Goal: Check status

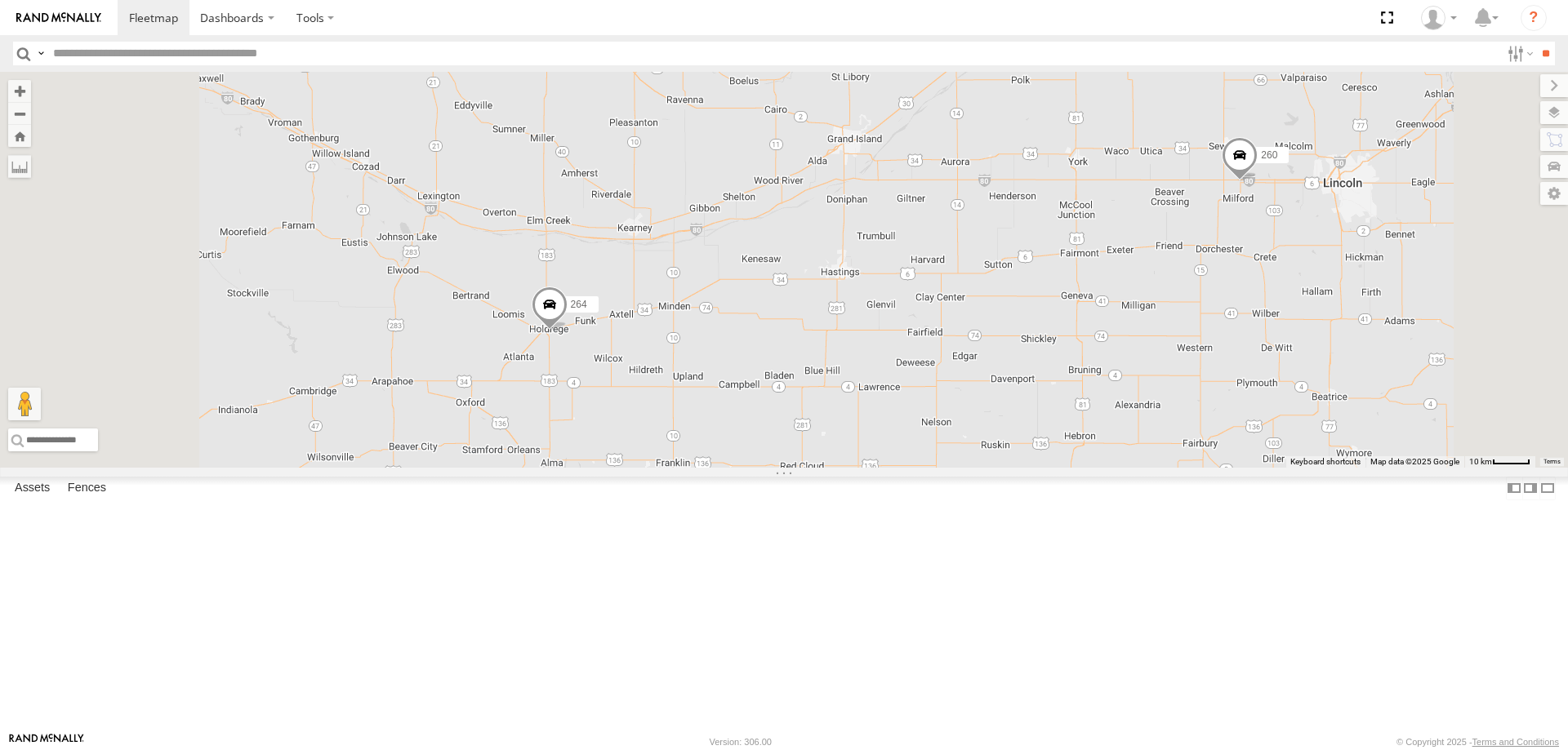
click at [568, 331] on span at bounding box center [549, 308] width 36 height 44
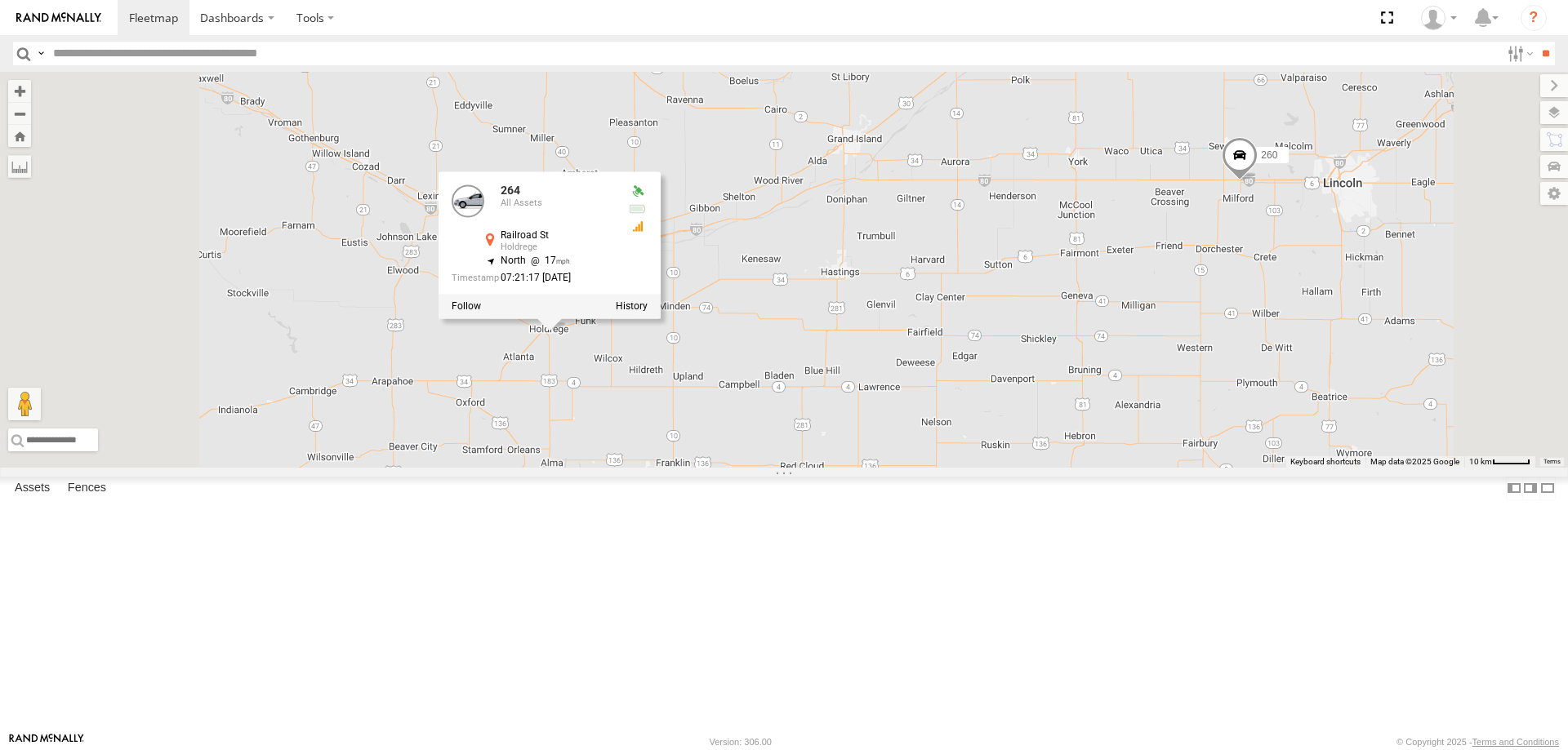
click at [960, 468] on div "244 246 298 270 232 296 264 266 260 264 All Assets Railroad St Holdrege 40.4365…" at bounding box center [784, 269] width 1568 height 396
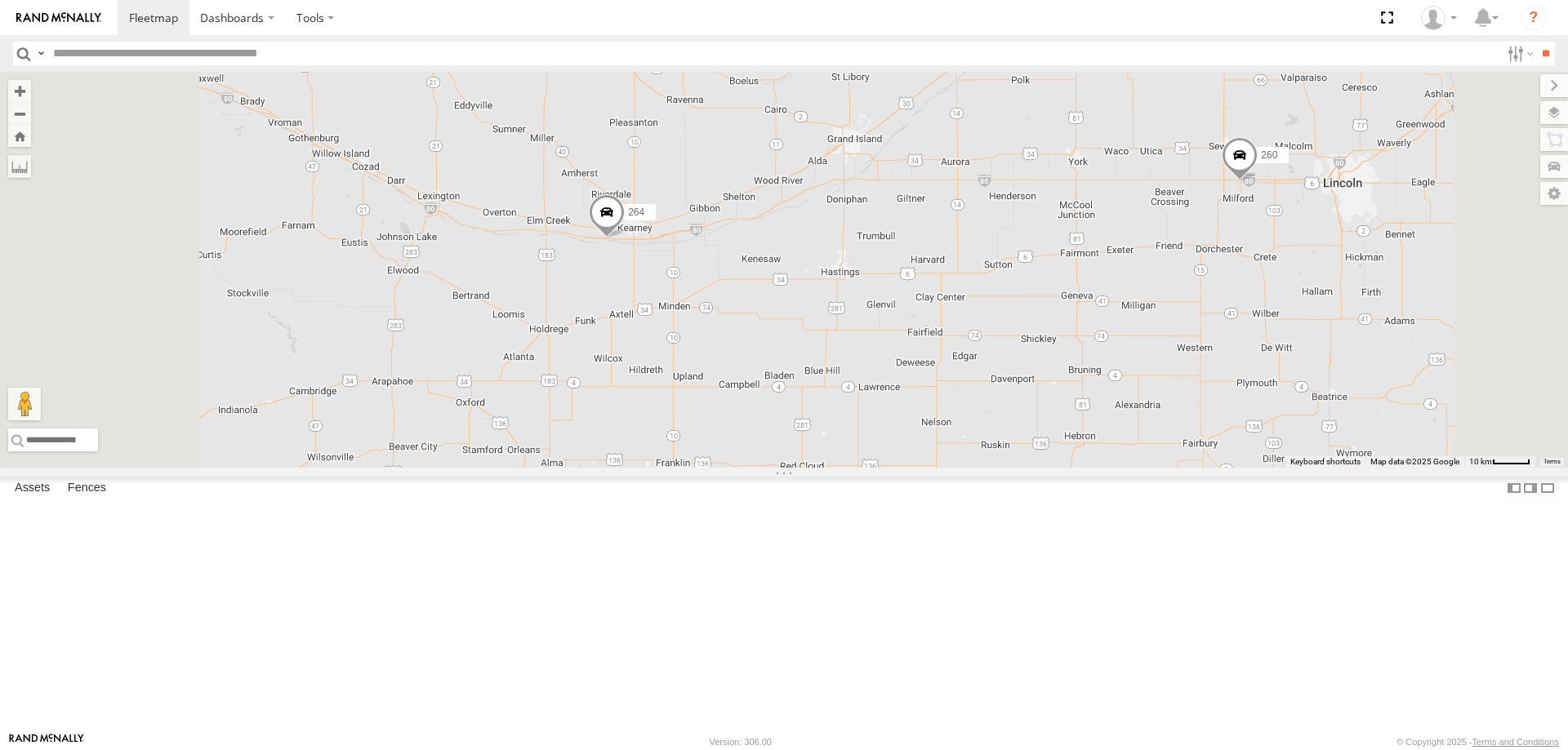
click at [1257, 181] on span at bounding box center [1240, 159] width 36 height 44
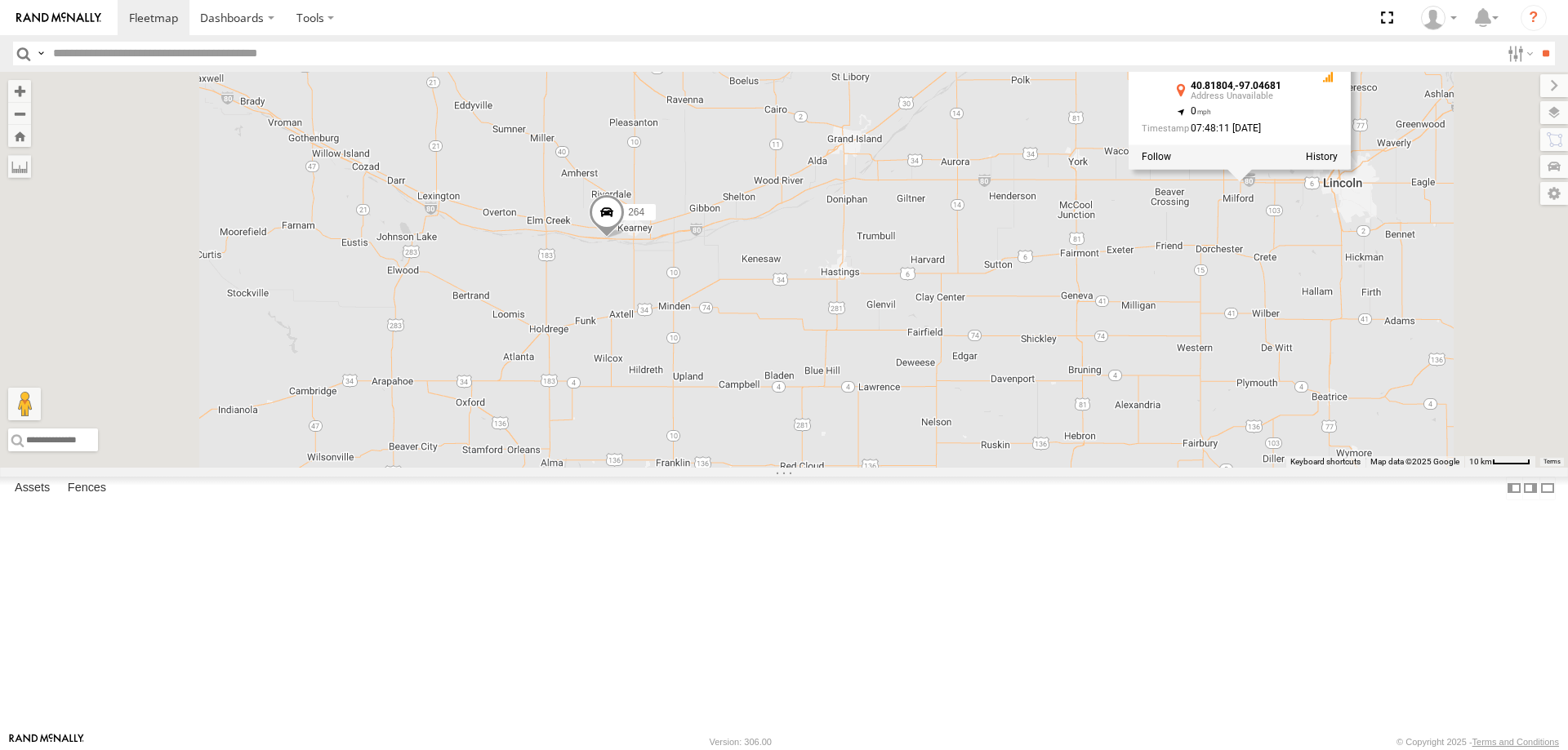
click at [1263, 434] on div "264 260 260 All Assets 40.81804 , -97.04681 0 07:48:11 [DATE]" at bounding box center [784, 269] width 1568 height 396
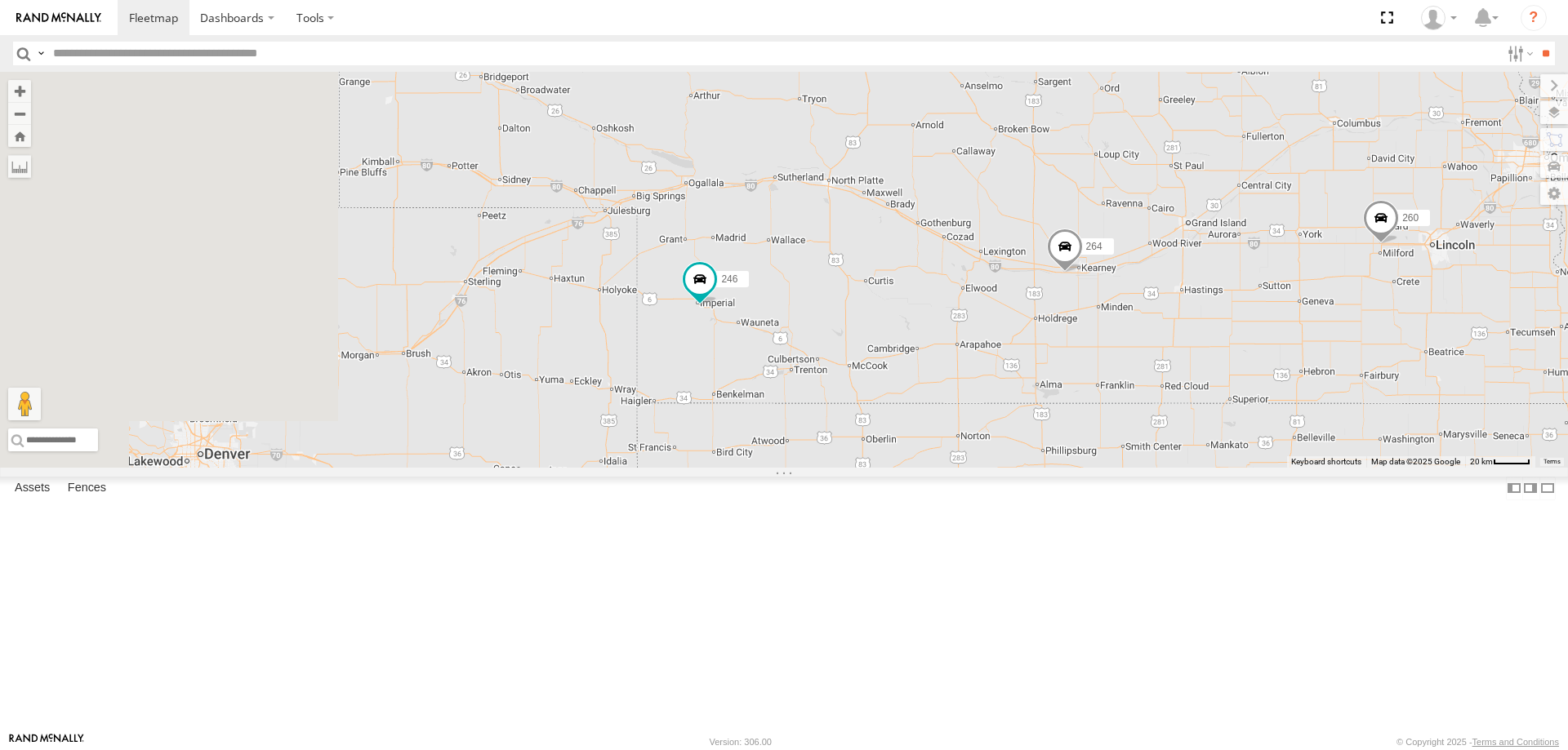
drag, startPoint x: 539, startPoint y: 448, endPoint x: 838, endPoint y: 444, distance: 299.0
click at [838, 444] on div "264 260 246" at bounding box center [784, 269] width 1568 height 396
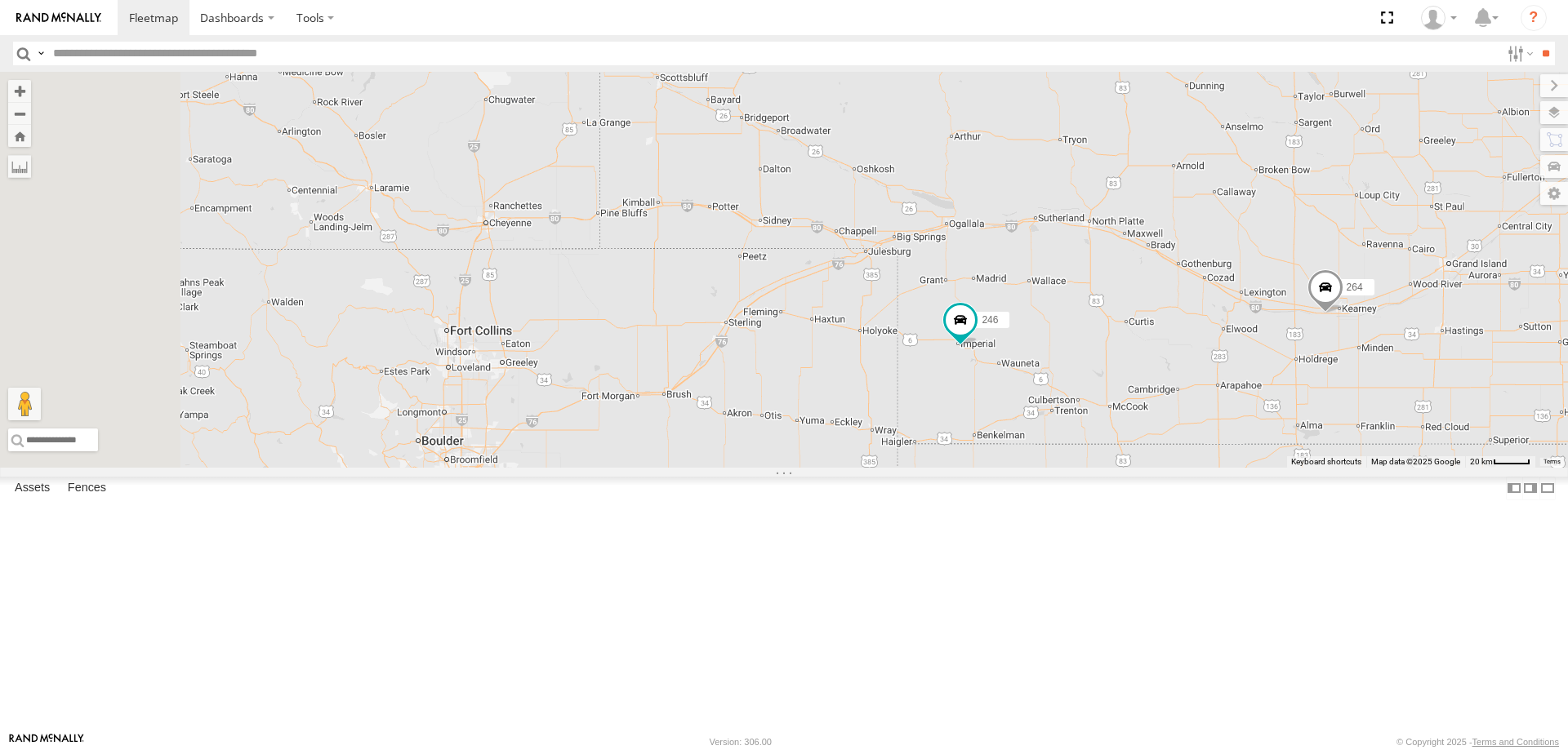
drag, startPoint x: 814, startPoint y: 329, endPoint x: 903, endPoint y: 369, distance: 97.6
click at [903, 369] on div "264 260 246" at bounding box center [784, 269] width 1568 height 396
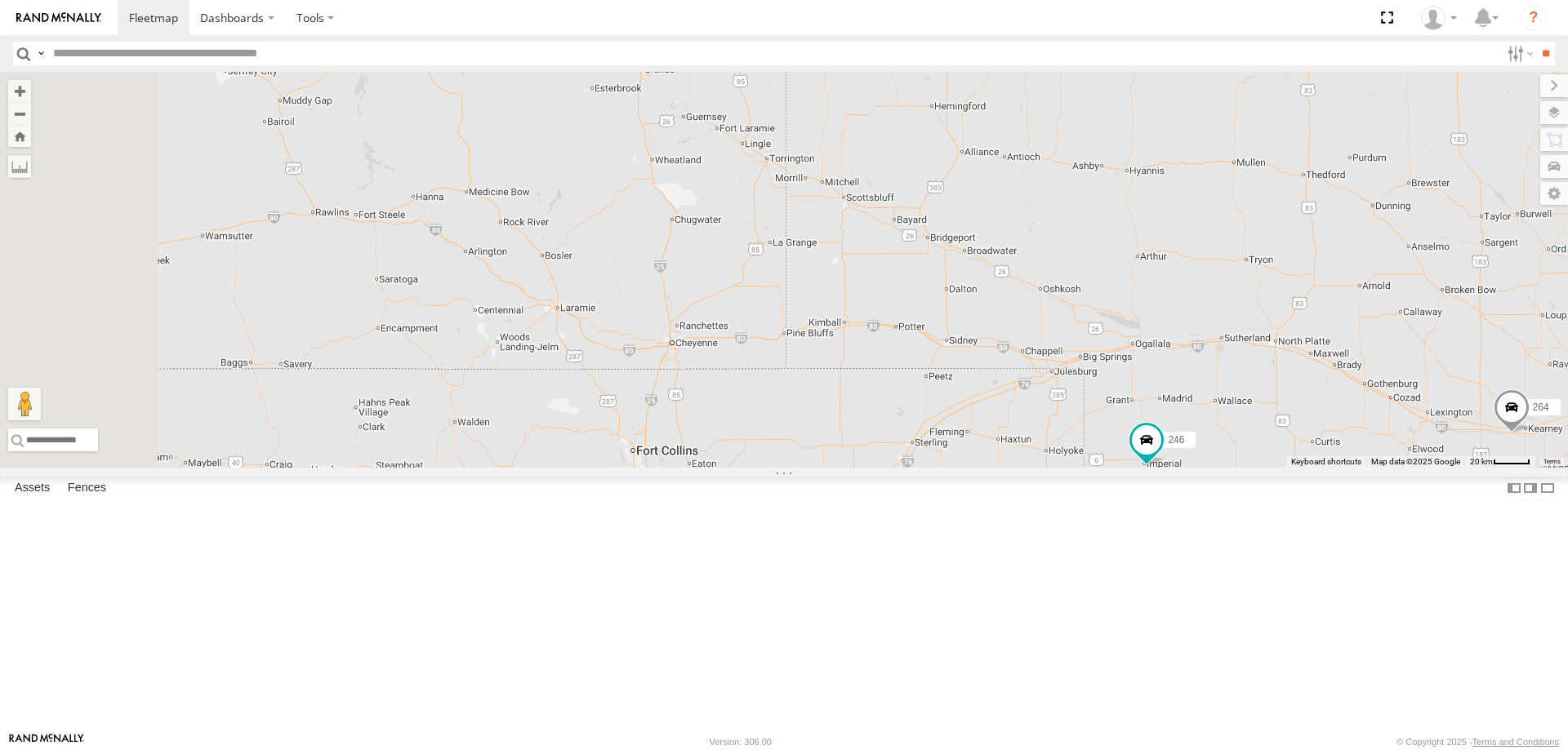
drag, startPoint x: 781, startPoint y: 293, endPoint x: 872, endPoint y: 346, distance: 105.3
click at [870, 345] on div "264 260 246" at bounding box center [784, 269] width 1568 height 396
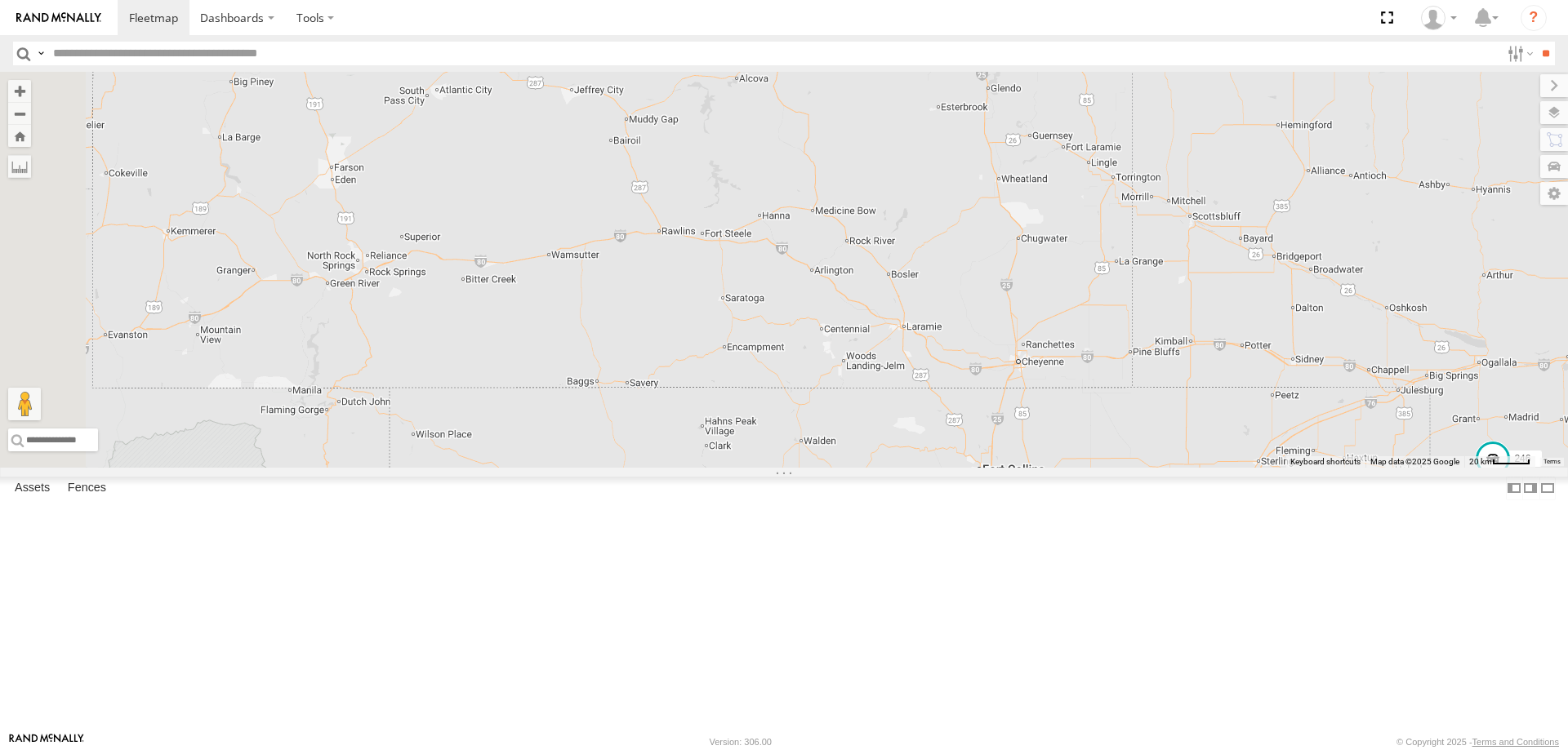
drag, startPoint x: 645, startPoint y: 543, endPoint x: 812, endPoint y: 497, distance: 173.2
click at [812, 468] on div "264 260 246" at bounding box center [784, 269] width 1568 height 396
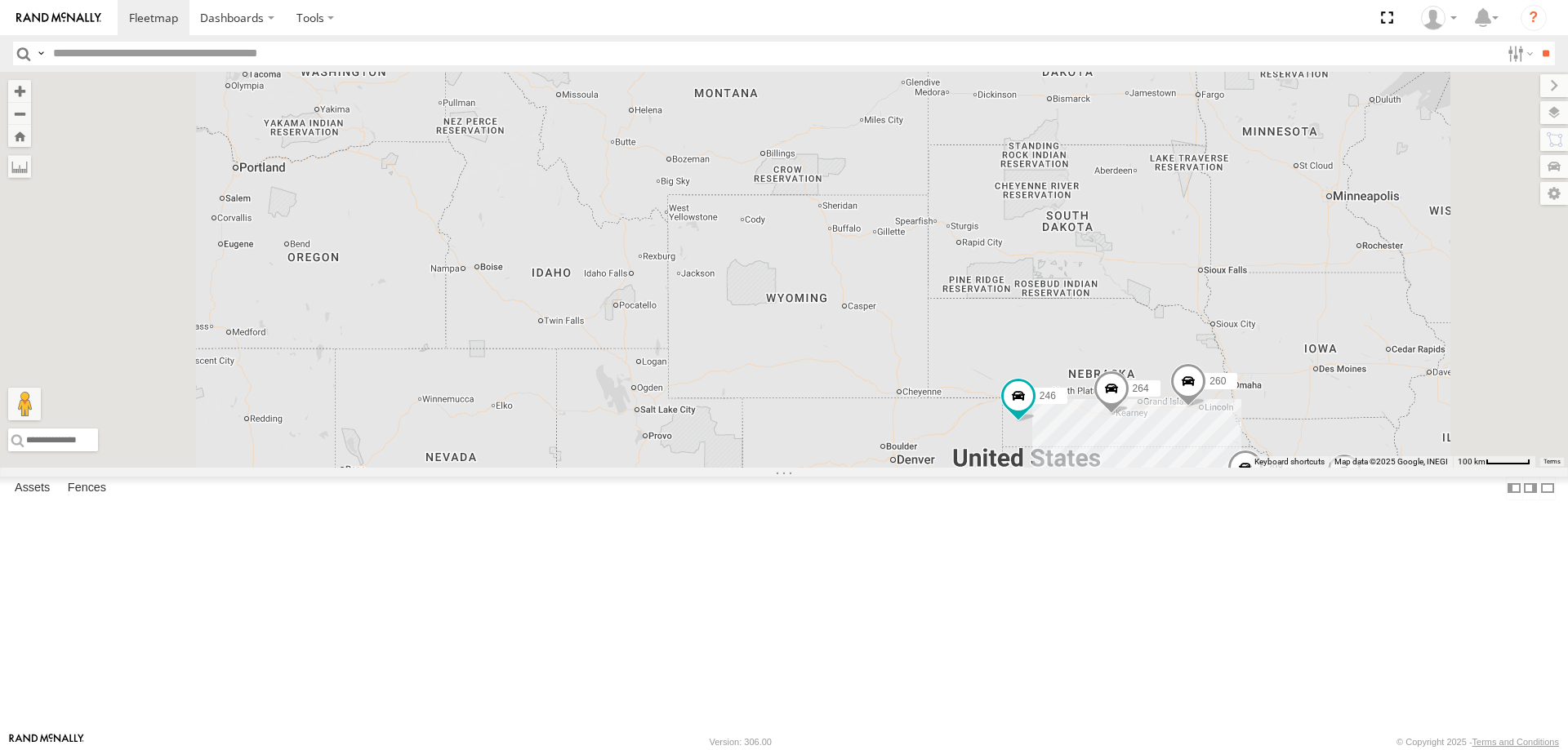
drag, startPoint x: 1032, startPoint y: 526, endPoint x: 1031, endPoint y: 447, distance: 79.0
click at [1032, 448] on div "264 260 246 298 2 270 3 296" at bounding box center [784, 269] width 1568 height 396
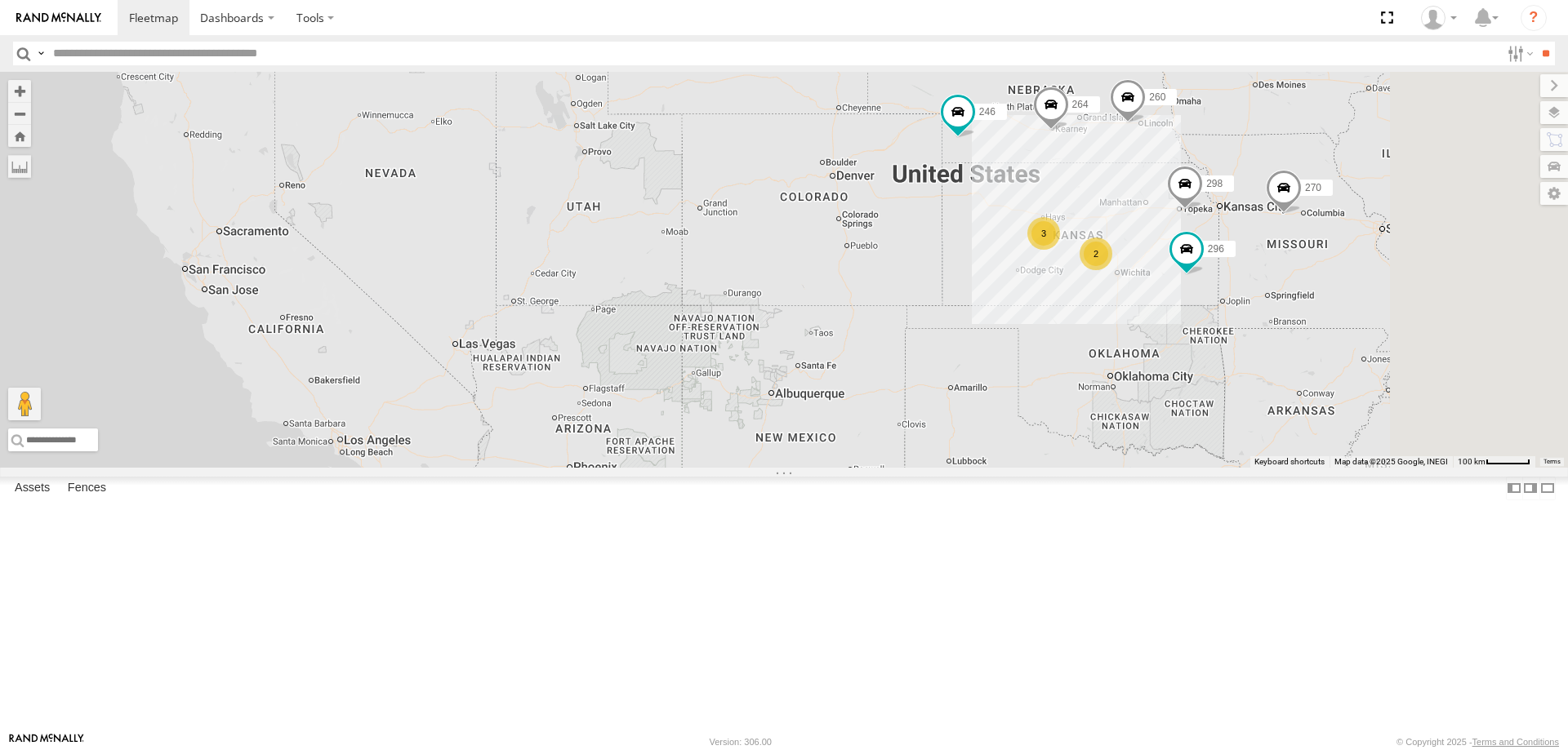
drag, startPoint x: 973, startPoint y: 518, endPoint x: 699, endPoint y: 603, distance: 286.9
click at [702, 468] on div "264 260 246 298 2 270 3 296" at bounding box center [784, 269] width 1568 height 396
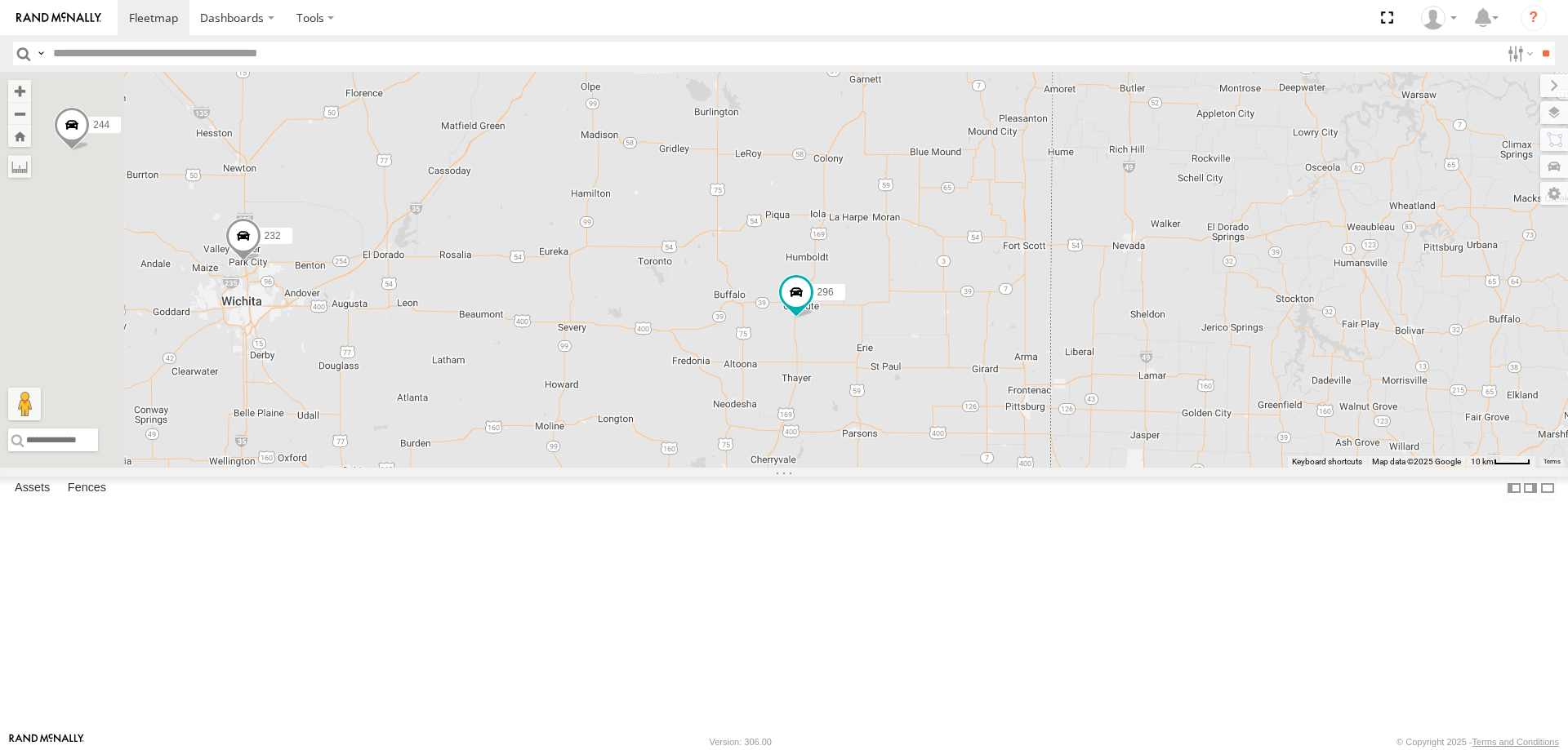
drag, startPoint x: 556, startPoint y: 543, endPoint x: 846, endPoint y: 557, distance: 290.3
click at [840, 468] on div "264 260 246 298 270 296 266 244 232" at bounding box center [784, 269] width 1568 height 396
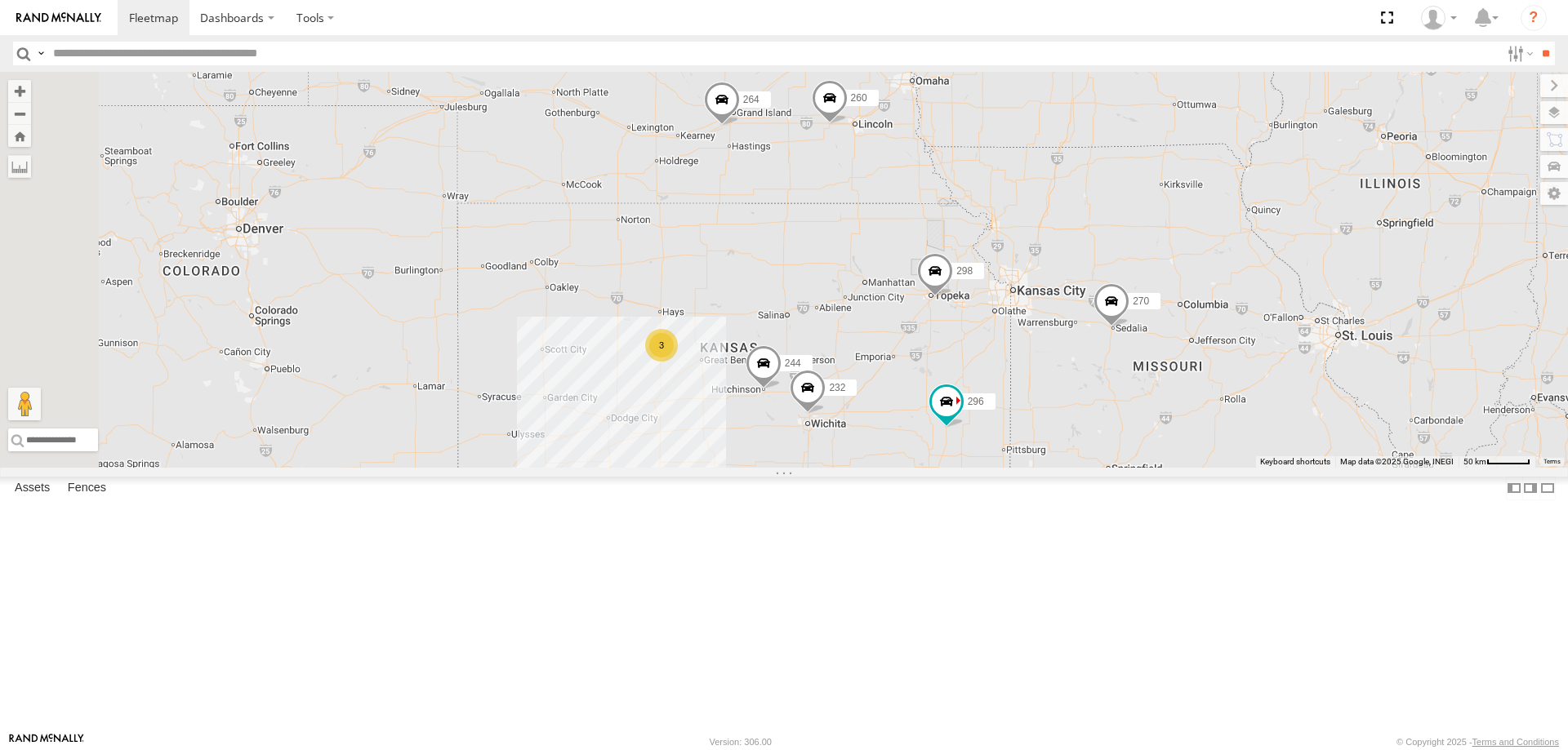
drag, startPoint x: 673, startPoint y: 519, endPoint x: 980, endPoint y: 571, distance: 311.4
click at [980, 468] on div "244 232 296 298 270 3 264 260" at bounding box center [784, 269] width 1568 height 396
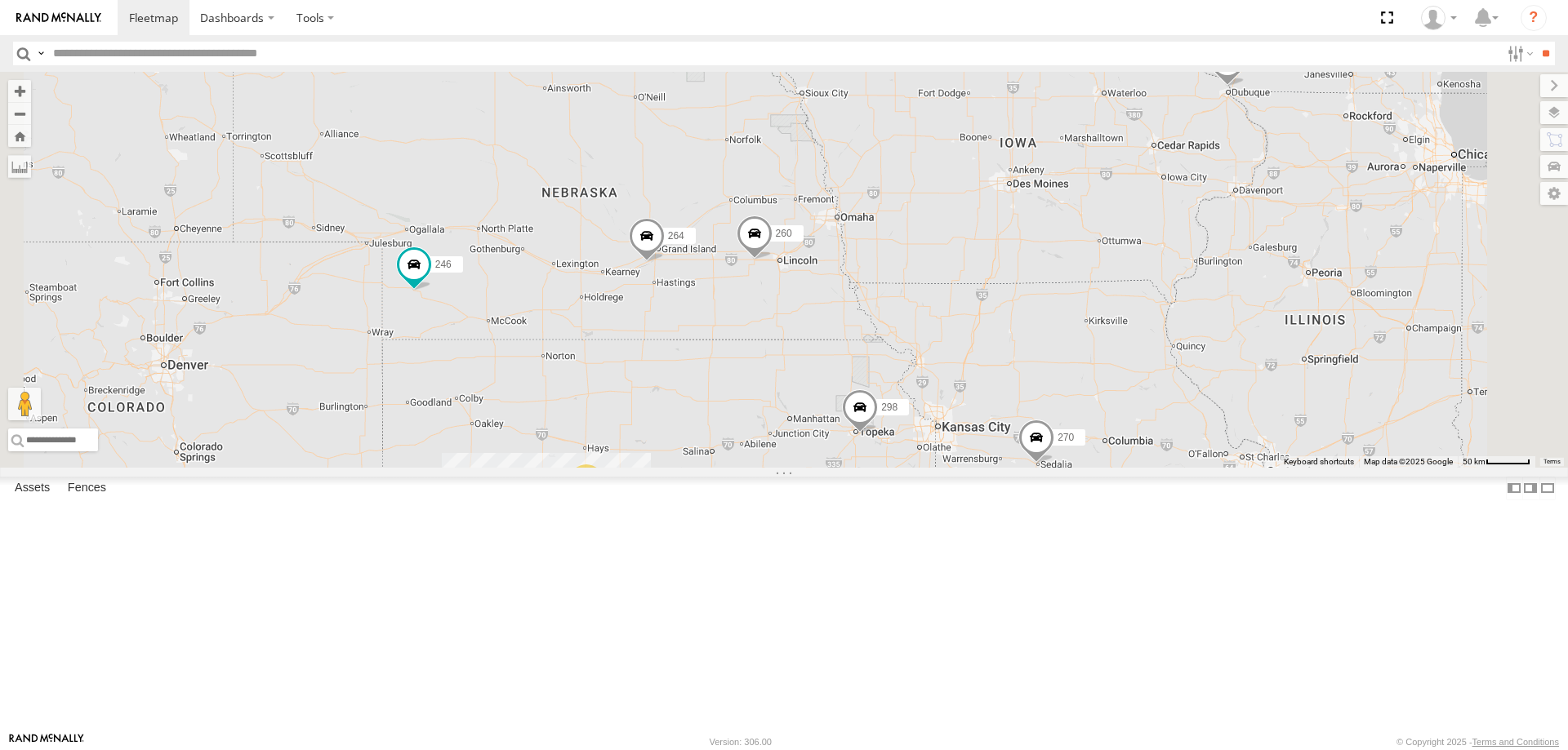
drag, startPoint x: 772, startPoint y: 524, endPoint x: 823, endPoint y: 419, distance: 116.7
click at [823, 419] on div "244 232 296 298 270 264 260 246 266 3" at bounding box center [784, 269] width 1568 height 396
